Goal: Task Accomplishment & Management: Use online tool/utility

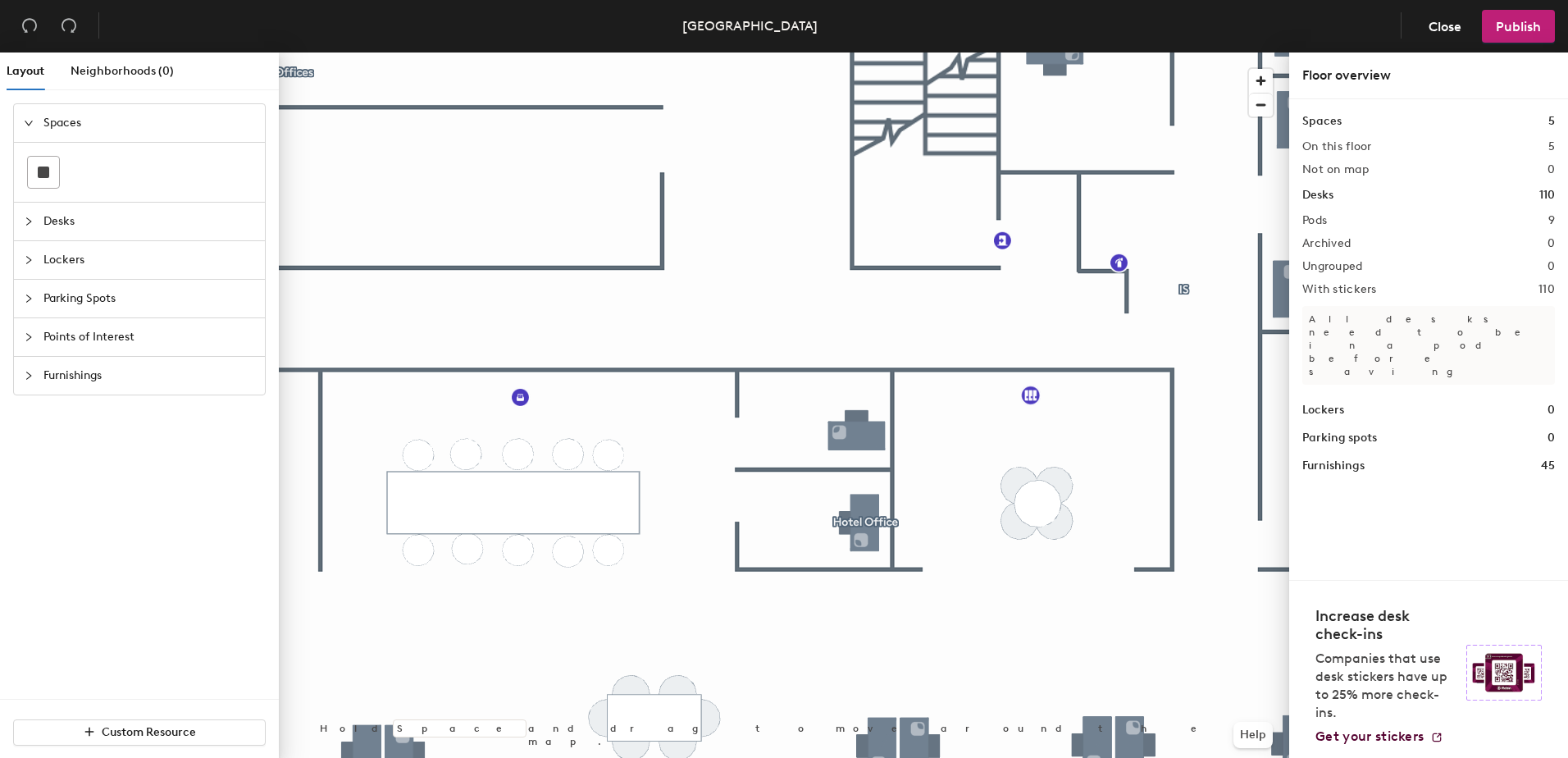
click at [870, 53] on div at bounding box center [784, 53] width 1011 height 0
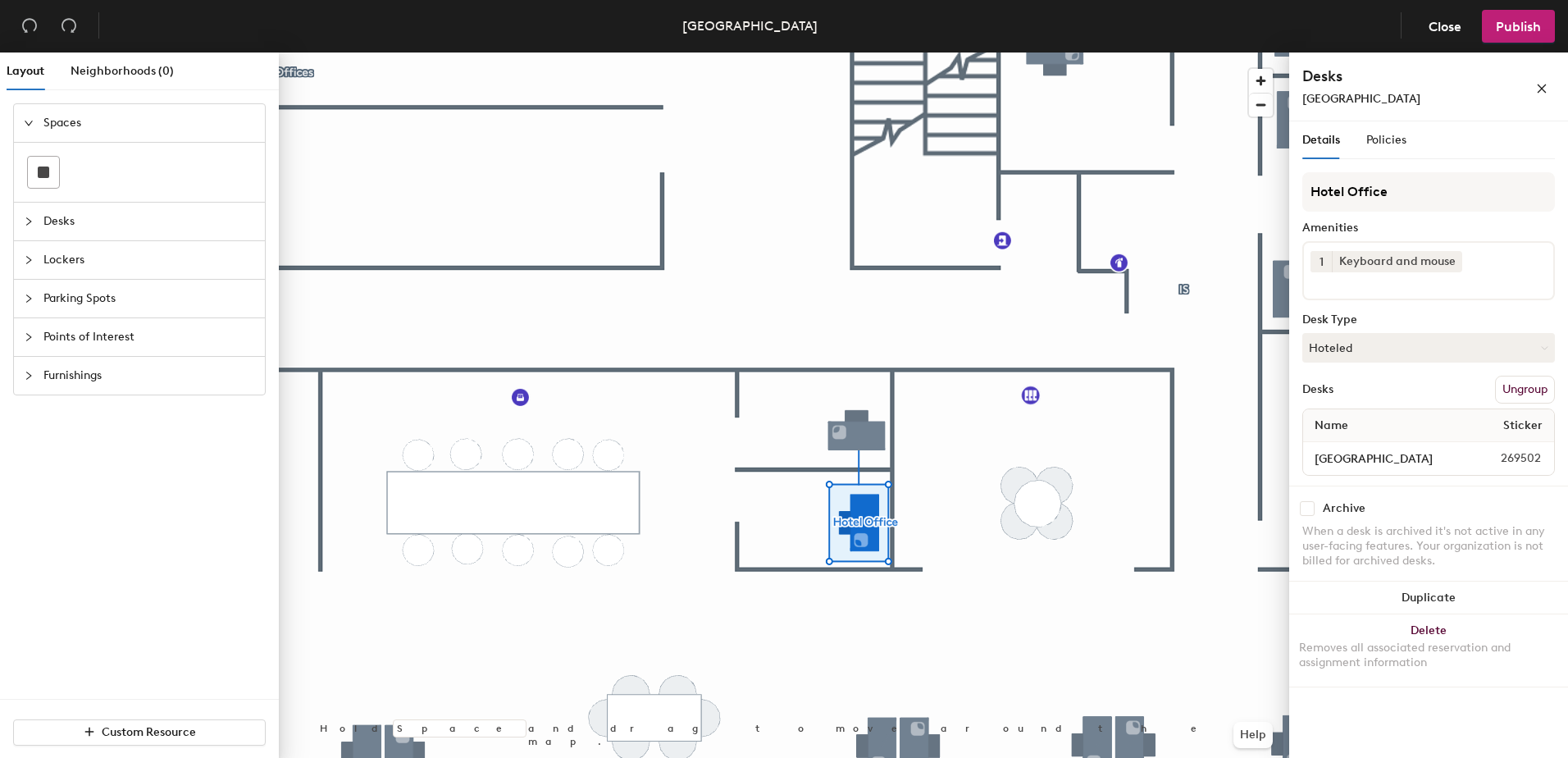
click at [1362, 105] on div "[GEOGRAPHIC_DATA]" at bounding box center [1393, 99] width 181 height 17
click at [1362, 83] on h4 "Desks" at bounding box center [1393, 76] width 181 height 21
click at [1351, 101] on span "[GEOGRAPHIC_DATA]" at bounding box center [1361, 99] width 118 height 14
click at [1368, 100] on div "[GEOGRAPHIC_DATA]" at bounding box center [1393, 99] width 181 height 17
click at [1399, 183] on input "Hotel Office" at bounding box center [1429, 191] width 253 height 39
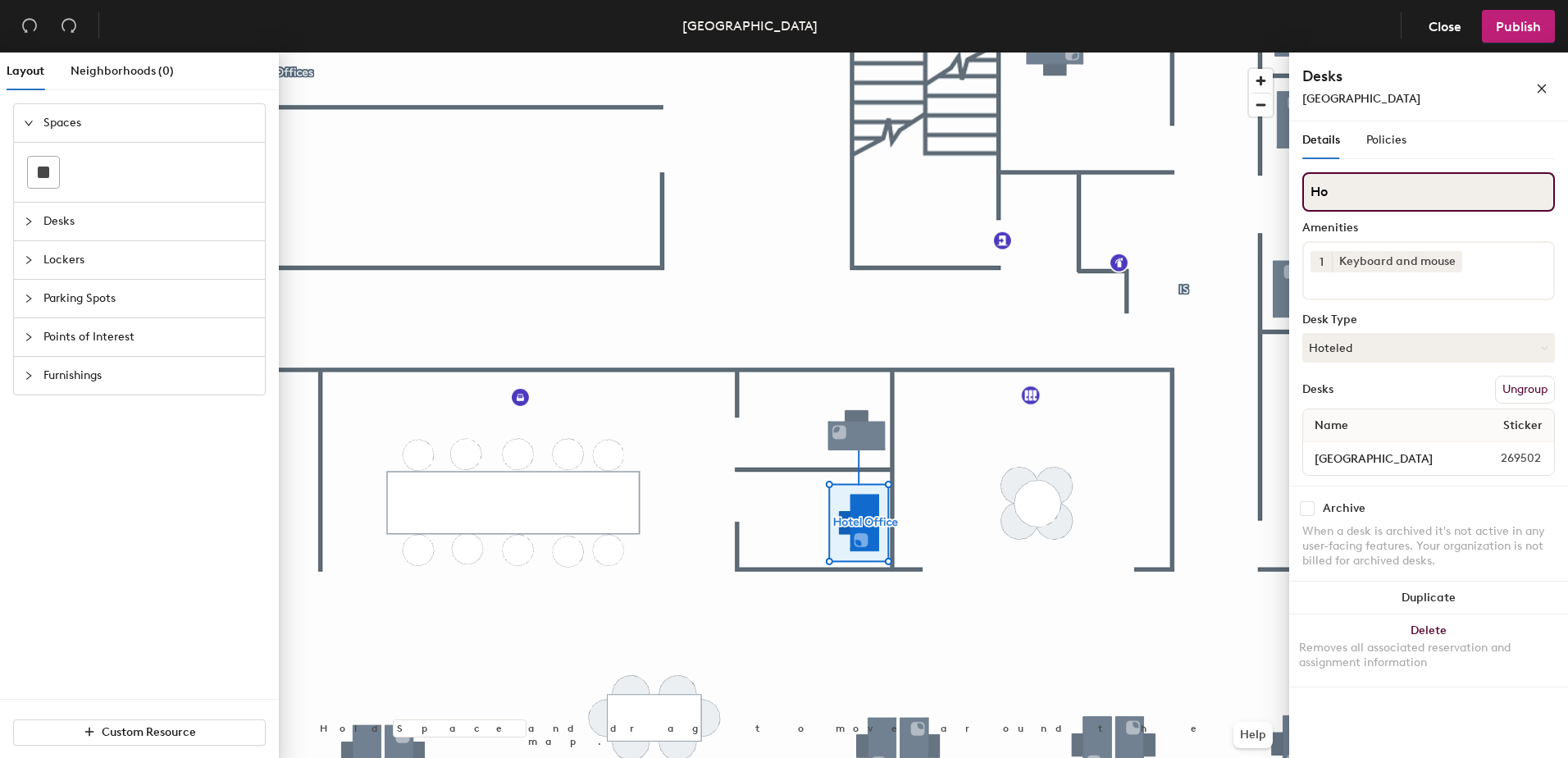
type input "H"
type input "First Aid secondary overflow book in outlook"
click at [1351, 354] on button "Hoteled" at bounding box center [1429, 348] width 253 height 30
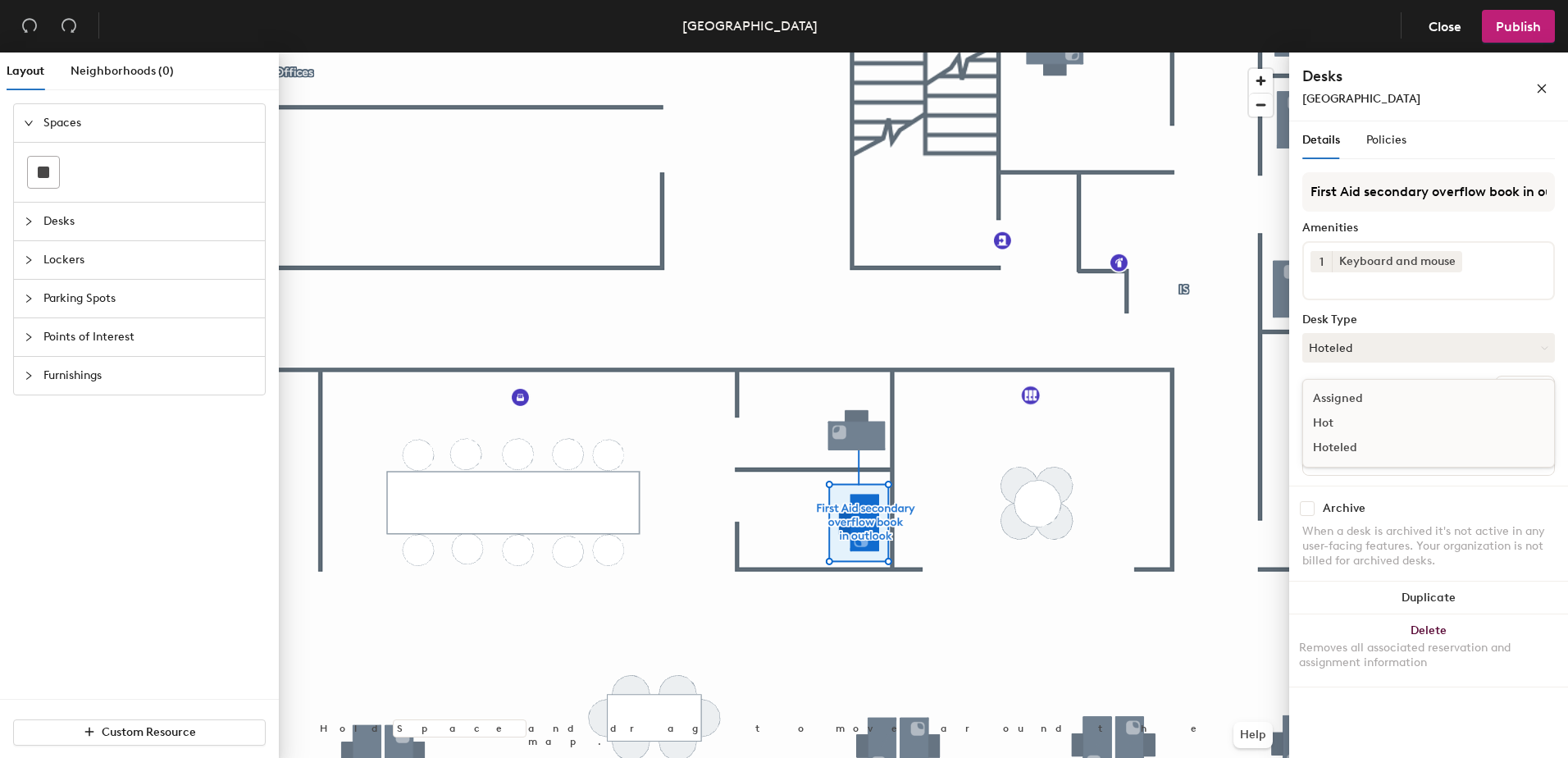
click at [1360, 405] on div "Assigned" at bounding box center [1384, 399] width 164 height 25
click at [1528, 33] on span "Publish" at bounding box center [1518, 27] width 45 height 15
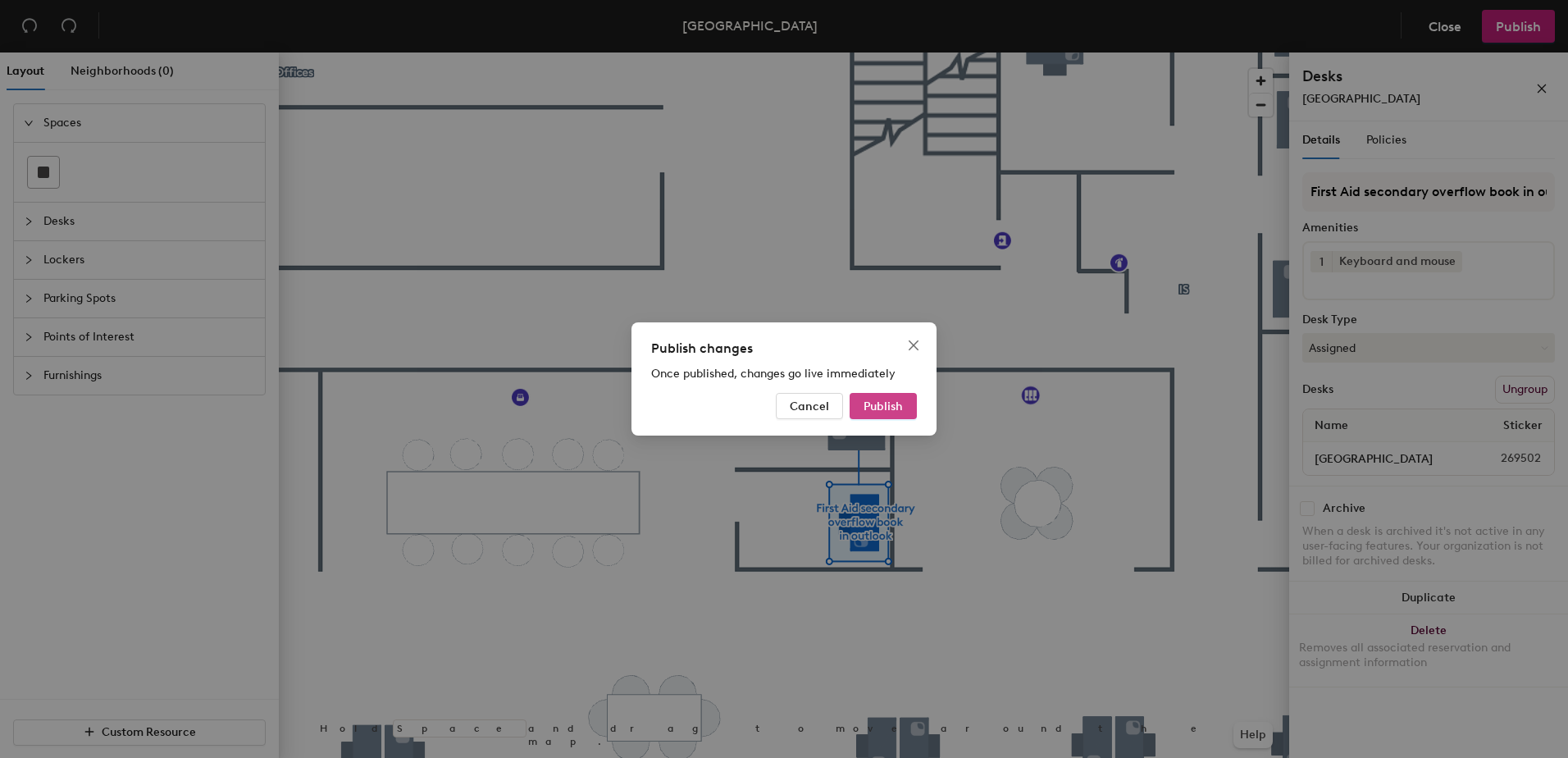
click at [880, 407] on span "Publish" at bounding box center [883, 406] width 39 height 14
